Goal: Register for event/course

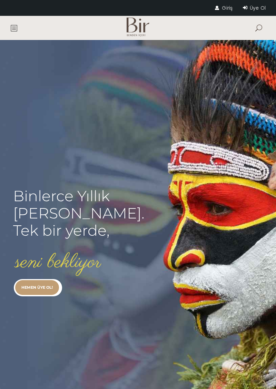
click at [13, 36] on span at bounding box center [13, 28] width 7 height 24
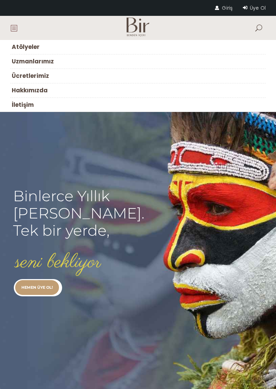
click at [228, 8] on link "Giriş" at bounding box center [224, 7] width 18 height 7
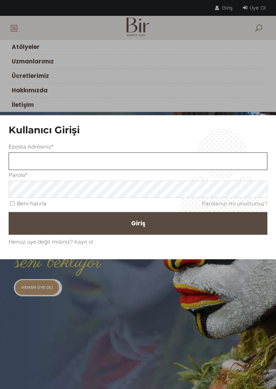
click at [112, 169] on input "text" at bounding box center [138, 161] width 259 height 18
type input "serserikarincalar@gmail.com"
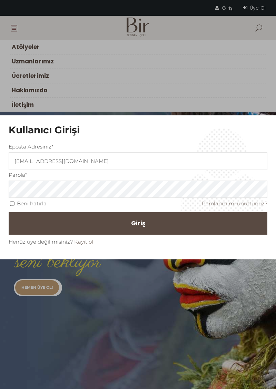
click at [9, 212] on button "Giriş" at bounding box center [138, 223] width 259 height 23
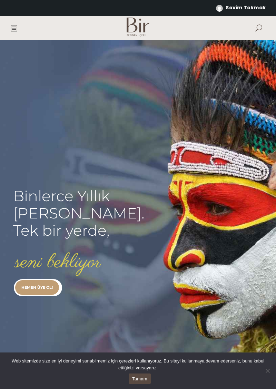
click at [141, 381] on link "Tamam" at bounding box center [140, 379] width 22 height 10
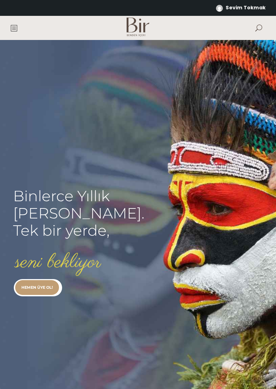
click at [13, 35] on span at bounding box center [13, 28] width 7 height 24
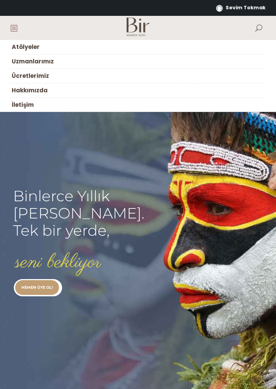
click at [32, 49] on span "Atölyeler" at bounding box center [26, 47] width 28 height 8
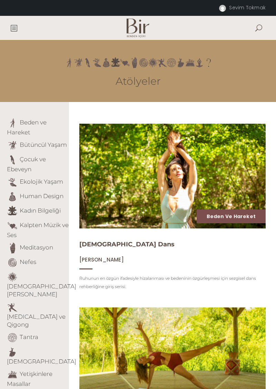
click at [40, 256] on ul "Beden ve Hareket Bütüncül Yaşam Çocuk ve Ebeveyn Ekolojik Yaşam Human Design Ka…" at bounding box center [38, 268] width 62 height 300
click at [43, 250] on link "Meditasyon" at bounding box center [36, 247] width 33 height 7
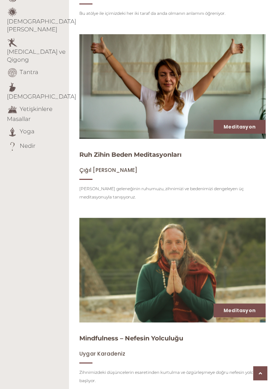
scroll to position [266, 0]
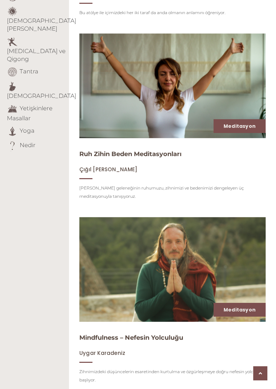
click at [187, 277] on img at bounding box center [172, 269] width 186 height 105
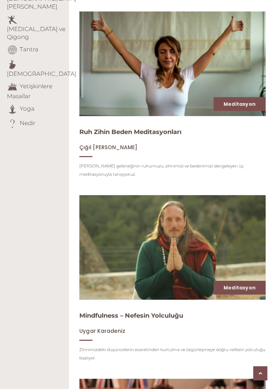
scroll to position [299, 0]
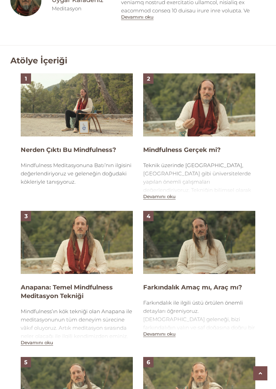
scroll to position [469, 0]
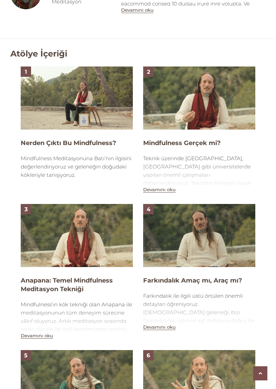
click at [97, 108] on img at bounding box center [77, 98] width 112 height 63
